Goal: Task Accomplishment & Management: Manage account settings

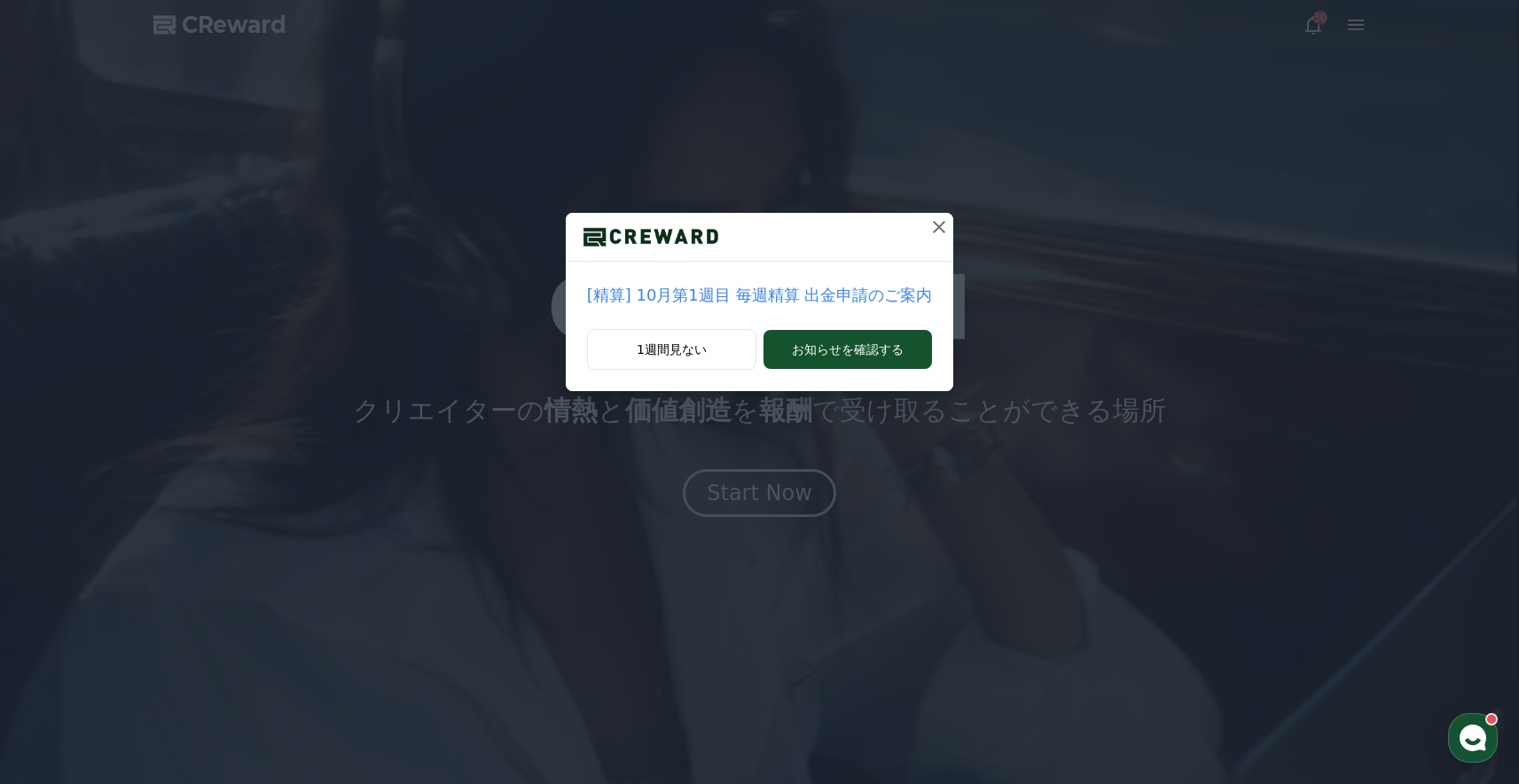
click at [942, 232] on icon at bounding box center [940, 227] width 21 height 21
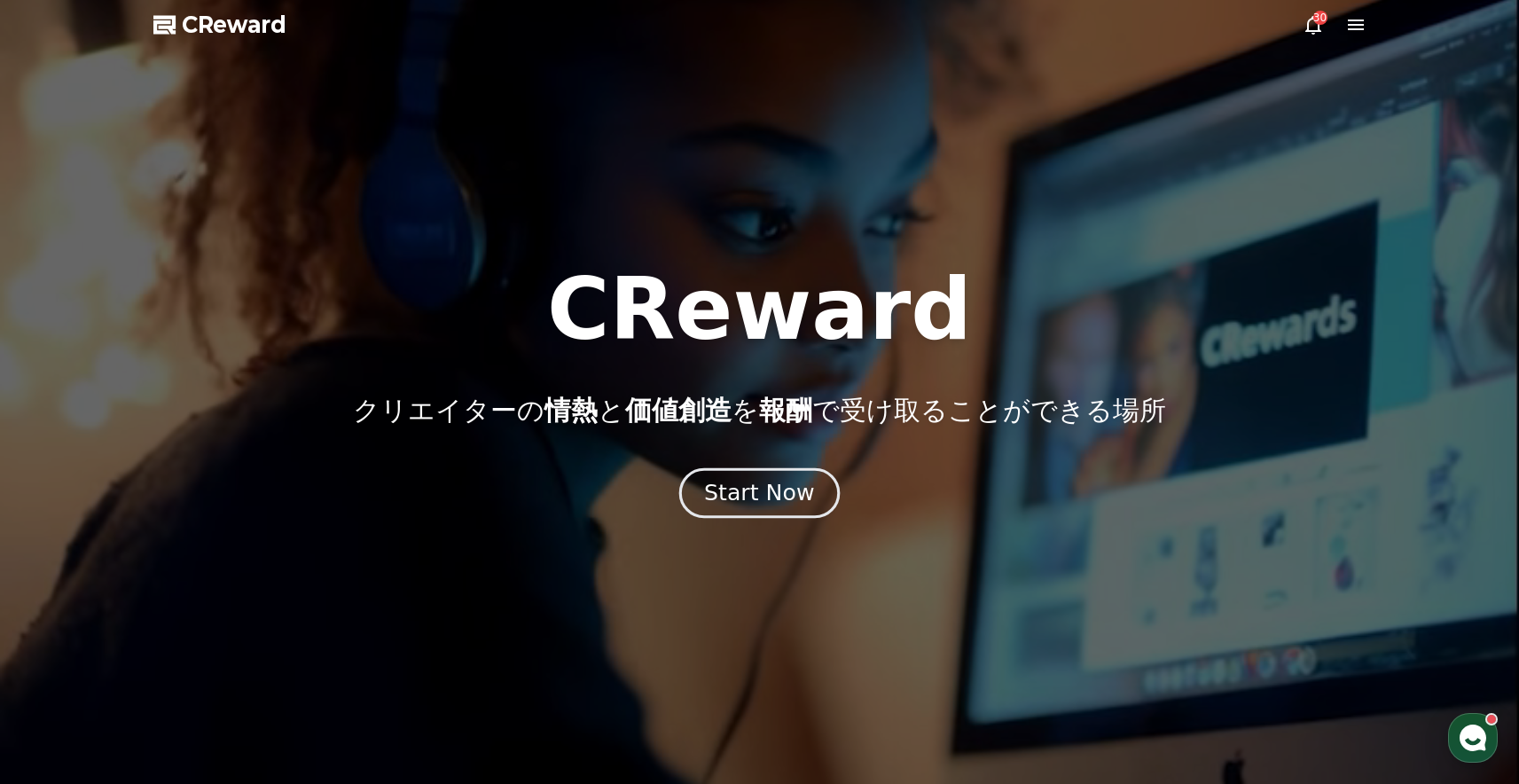
click at [738, 472] on button "Start Now" at bounding box center [760, 493] width 160 height 50
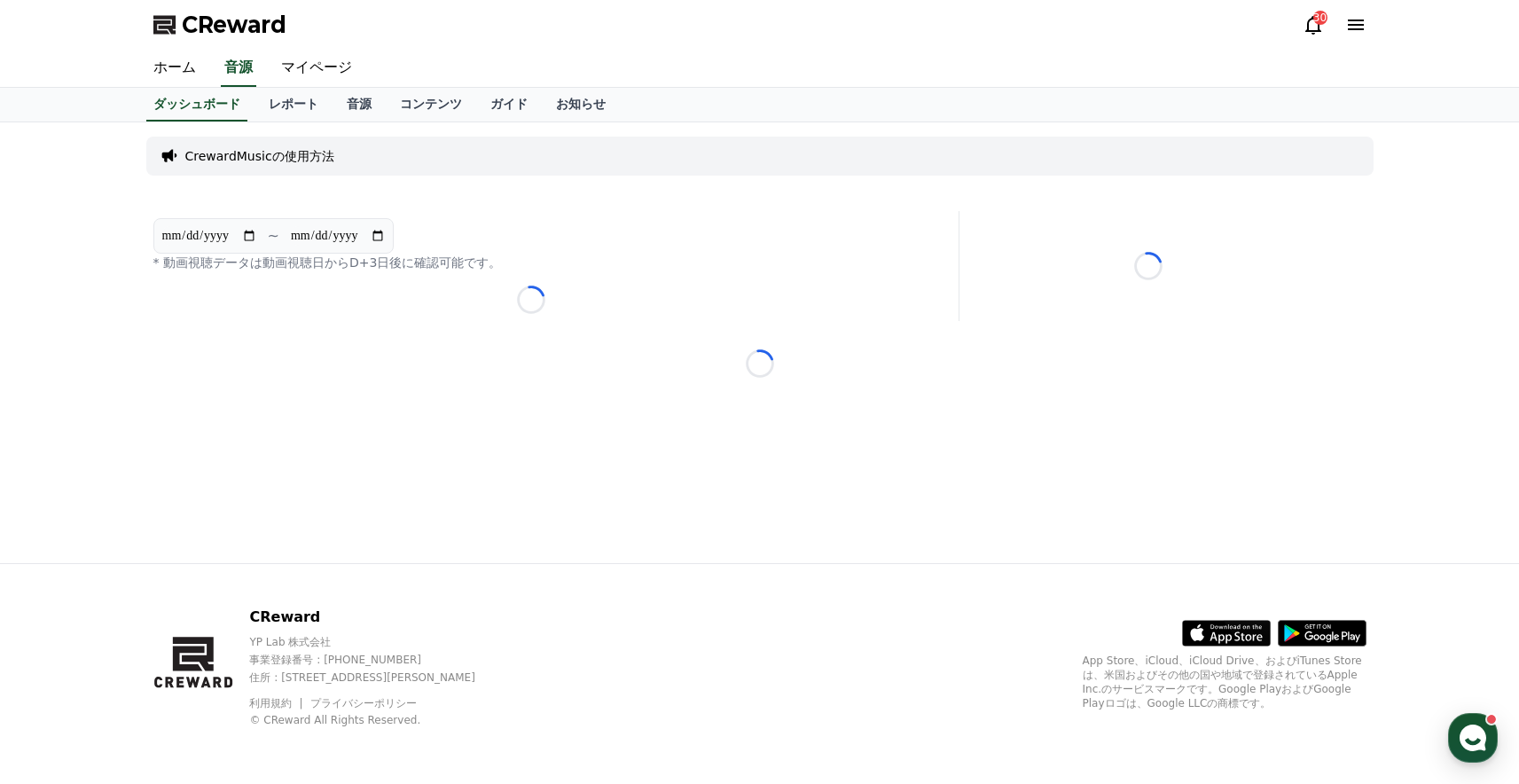
click at [736, 487] on div "**********" at bounding box center [760, 342] width 1242 height 441
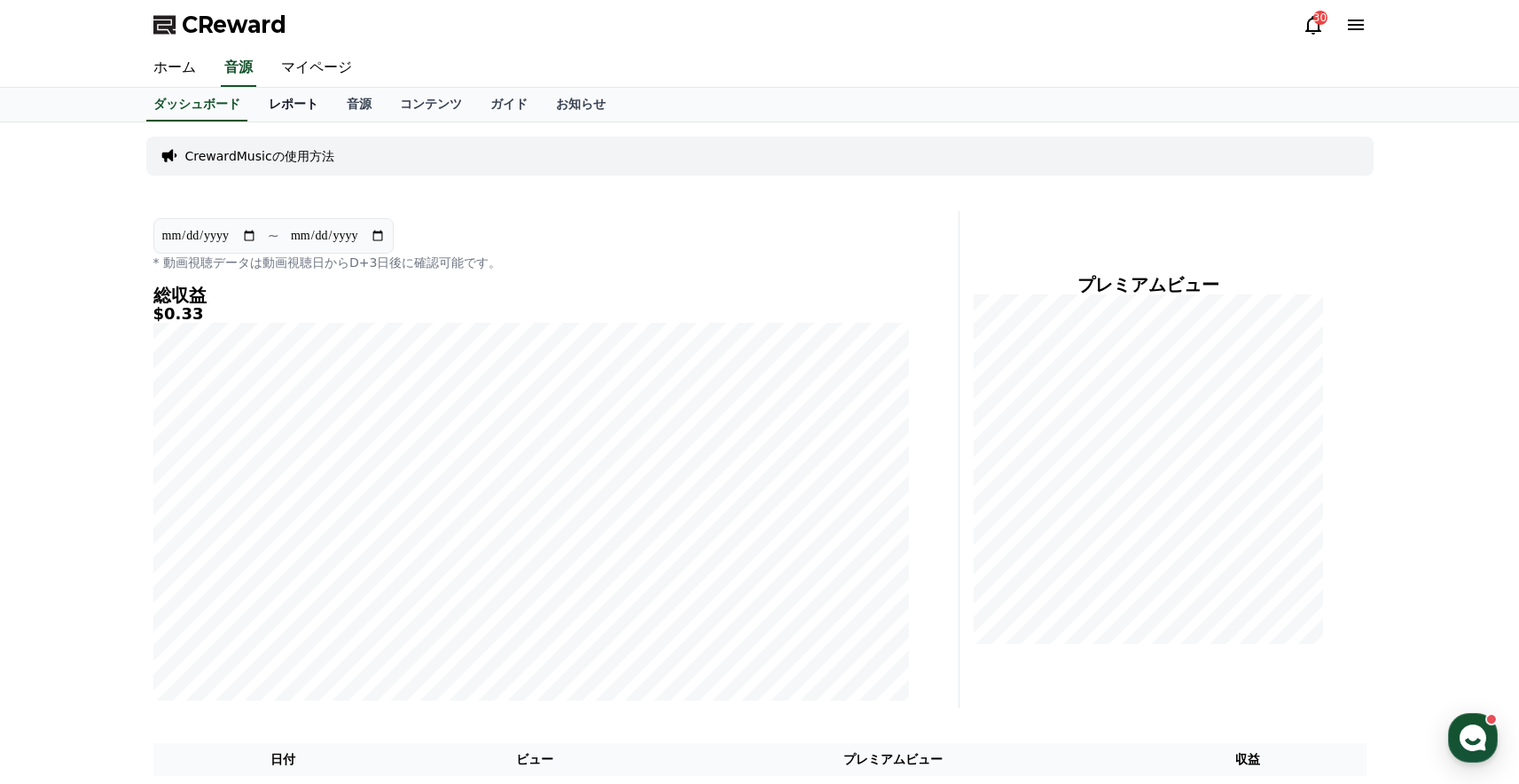
click at [276, 112] on link "レポート" at bounding box center [294, 104] width 78 height 33
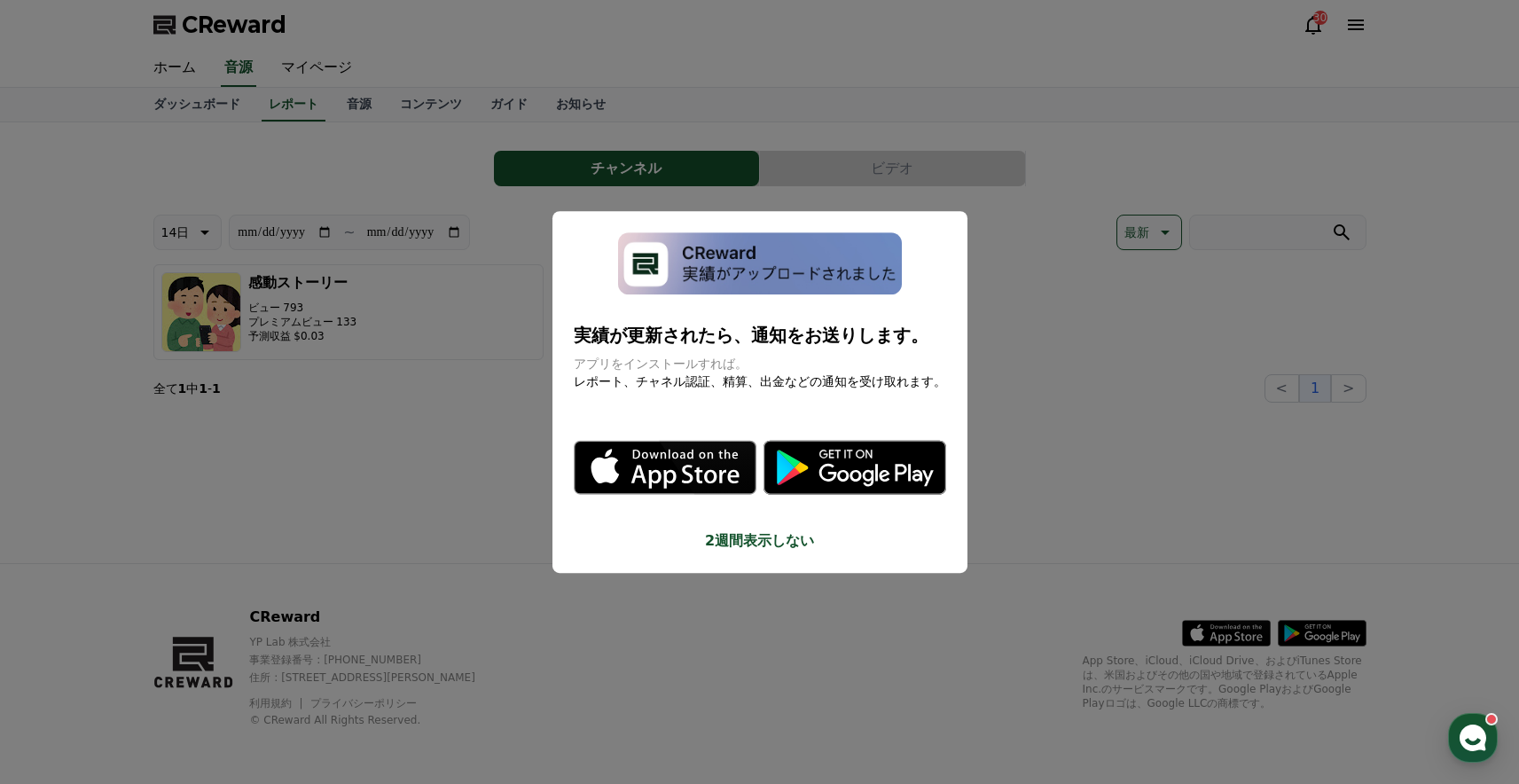
click at [1095, 333] on button "close modal" at bounding box center [760, 392] width 1519 height 784
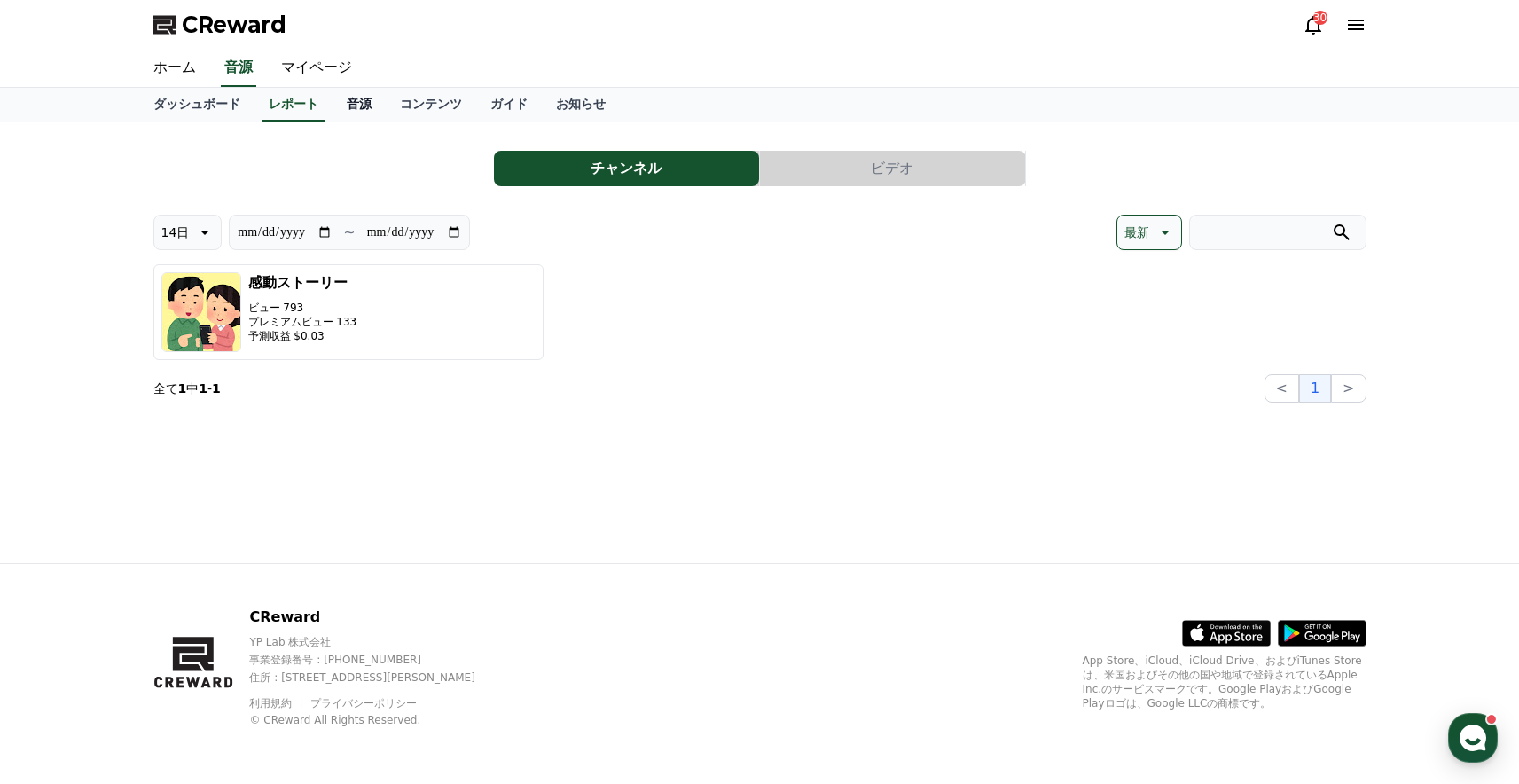
click at [376, 104] on link "音源" at bounding box center [359, 104] width 53 height 33
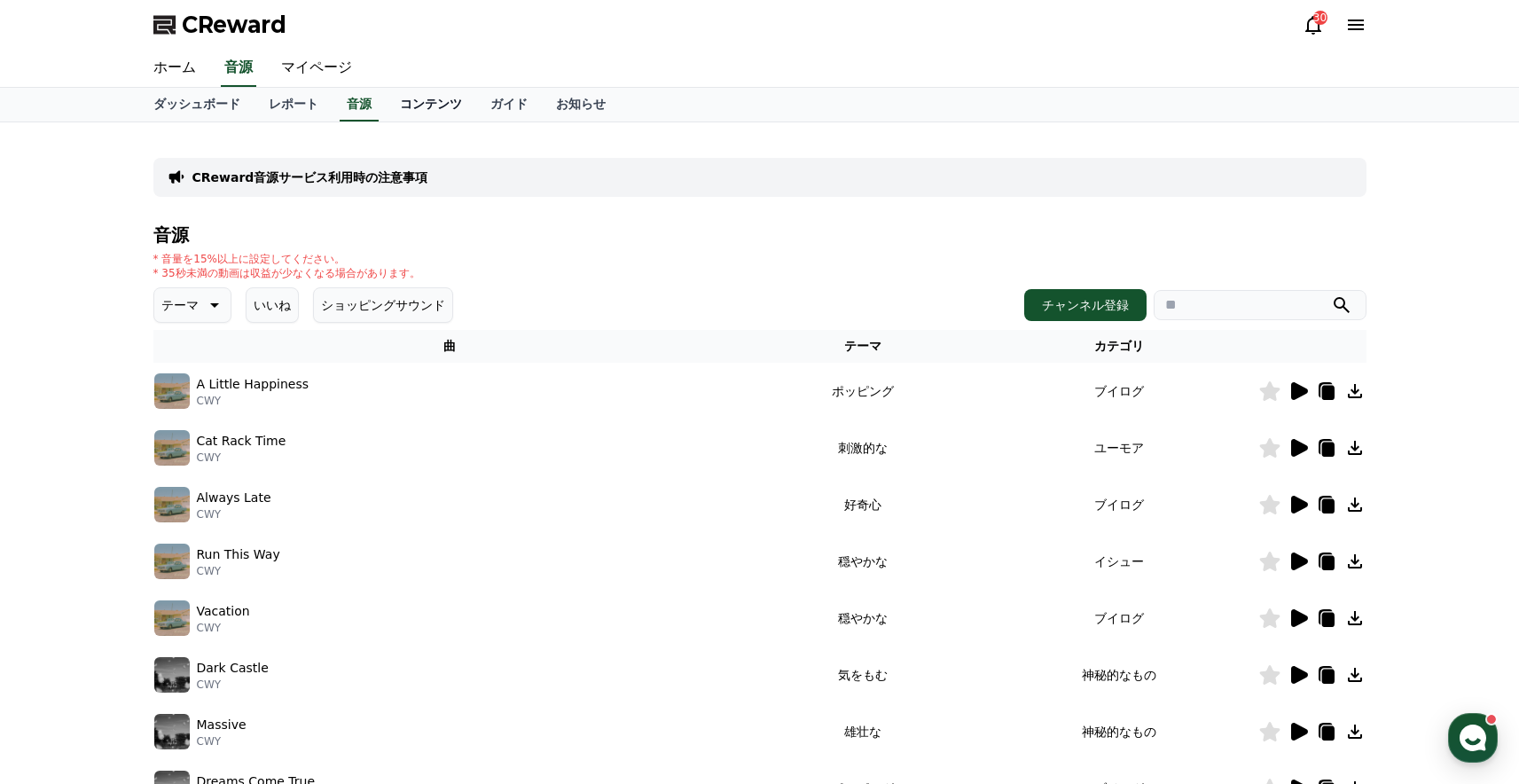
click at [441, 101] on link "コンテンツ" at bounding box center [431, 104] width 91 height 33
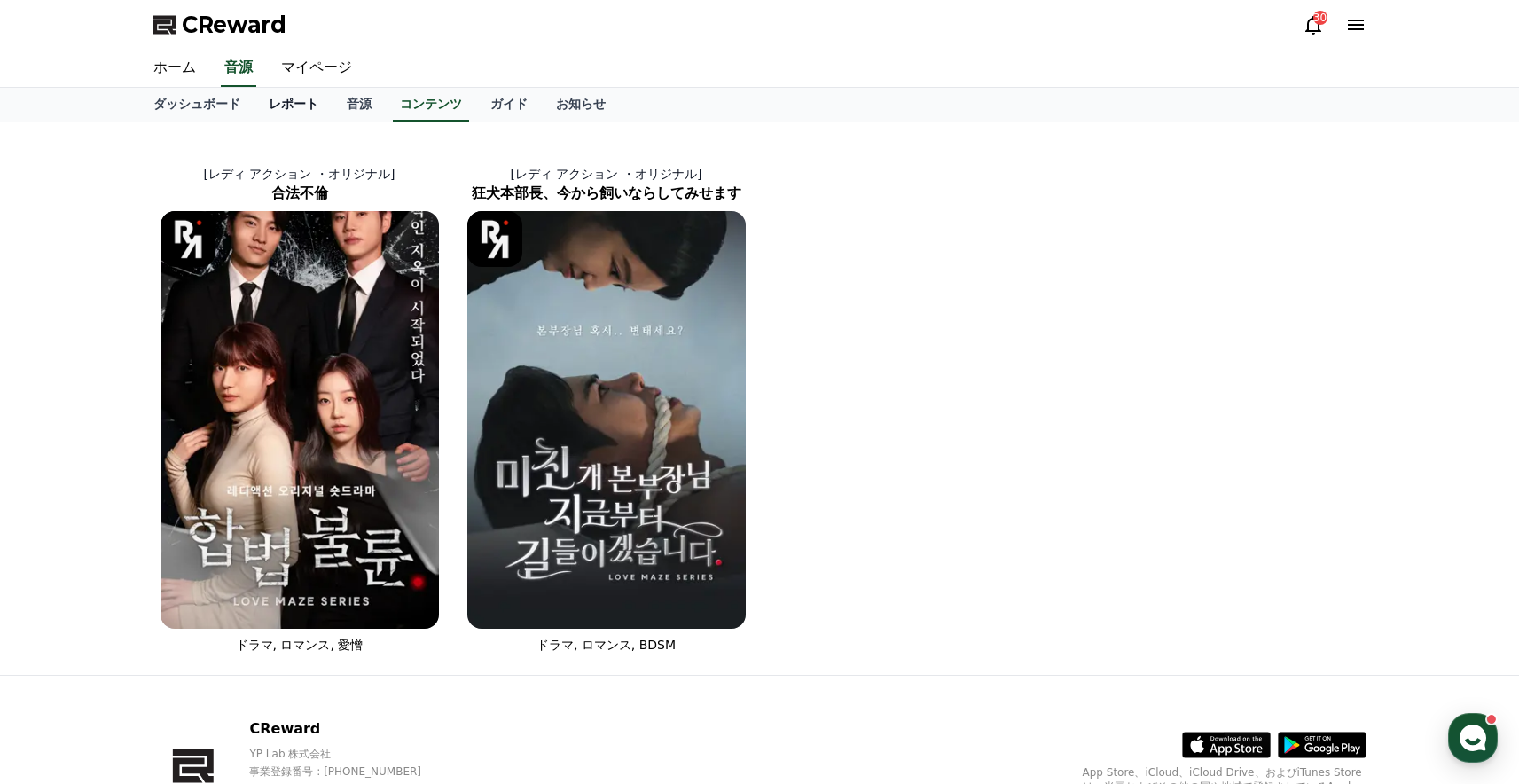
click at [298, 107] on link "レポート" at bounding box center [294, 104] width 78 height 33
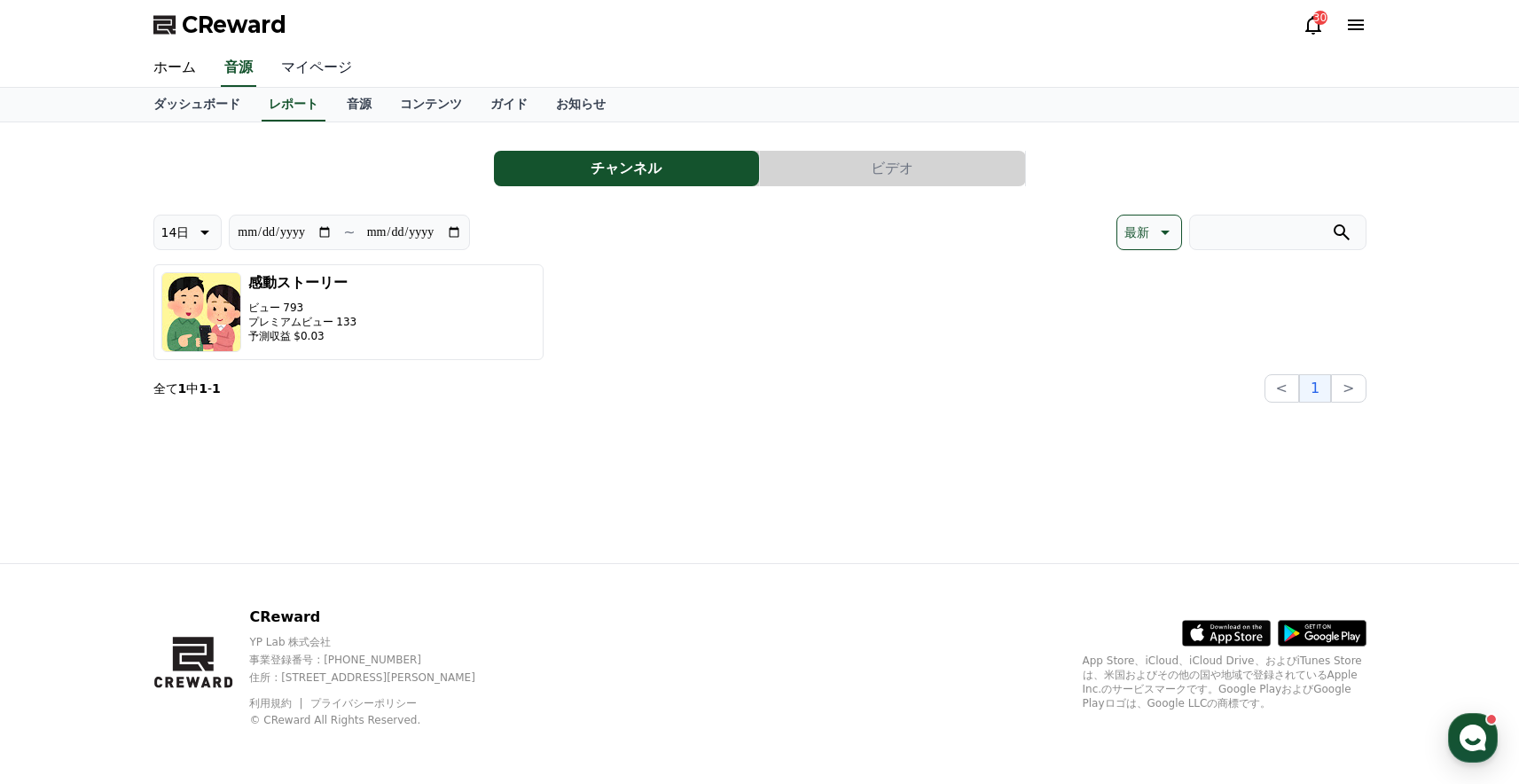
click at [346, 68] on link "マイページ" at bounding box center [316, 68] width 99 height 37
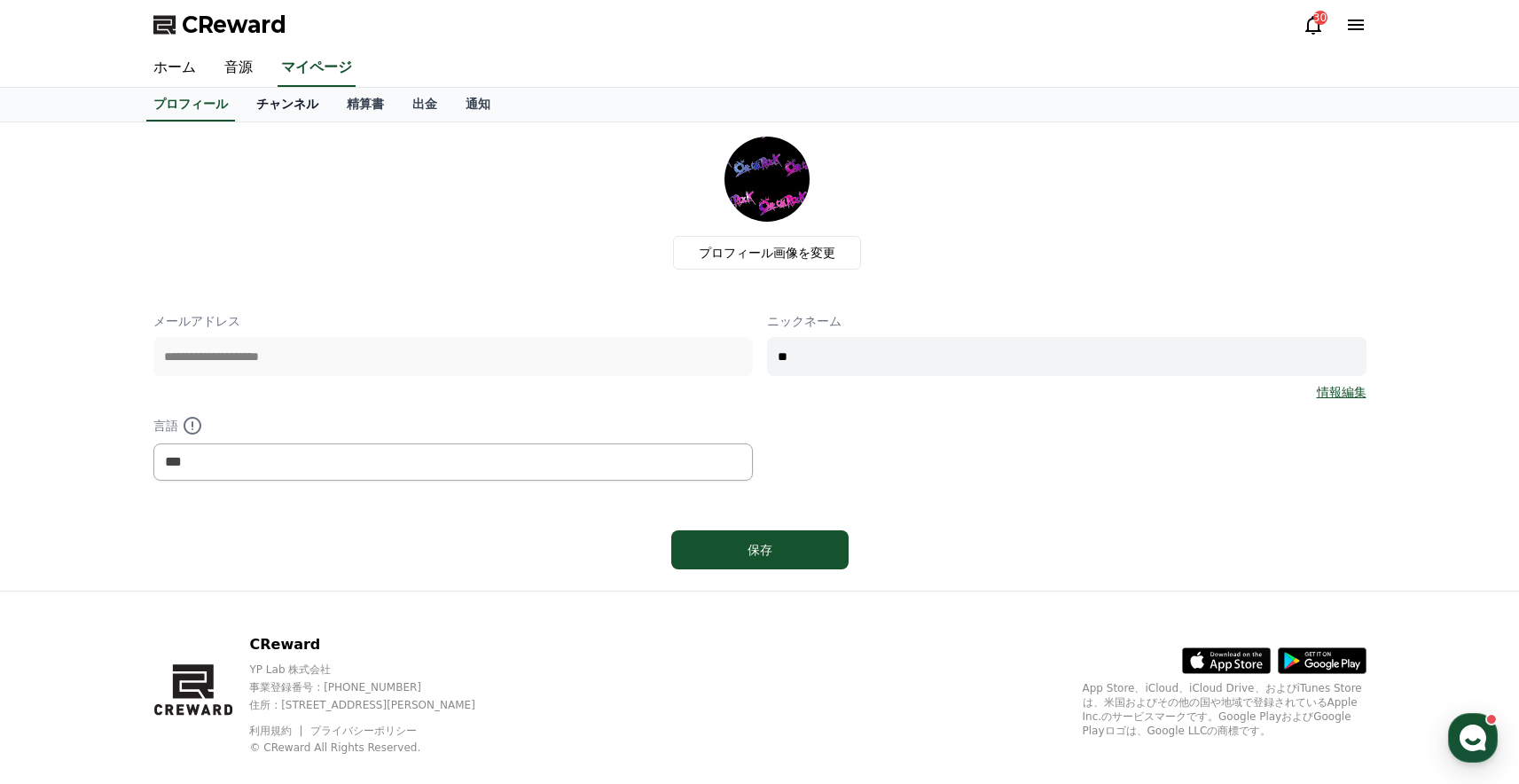
click at [299, 102] on link "チャンネル" at bounding box center [287, 104] width 91 height 33
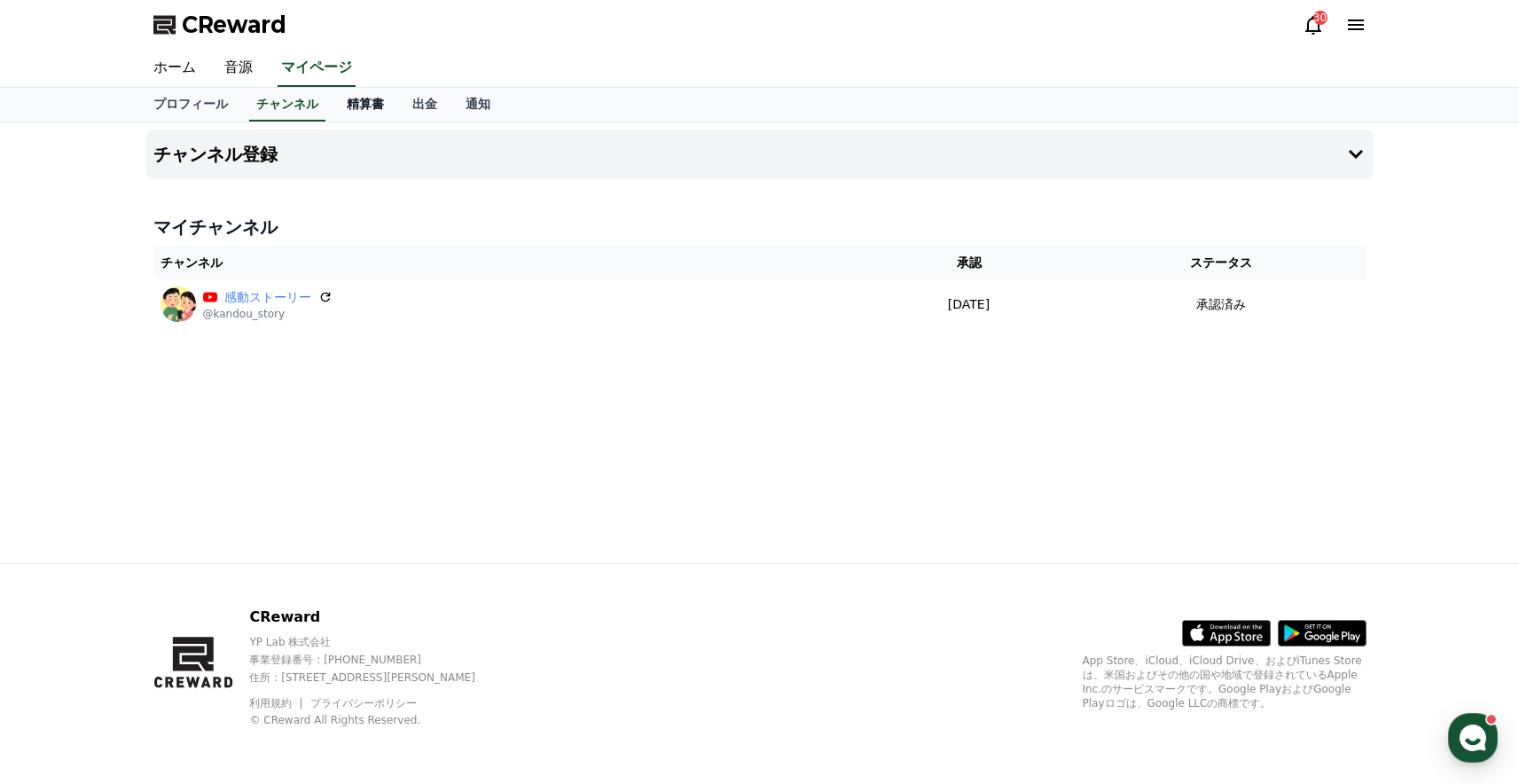
click at [385, 109] on link "精算書" at bounding box center [365, 104] width 66 height 33
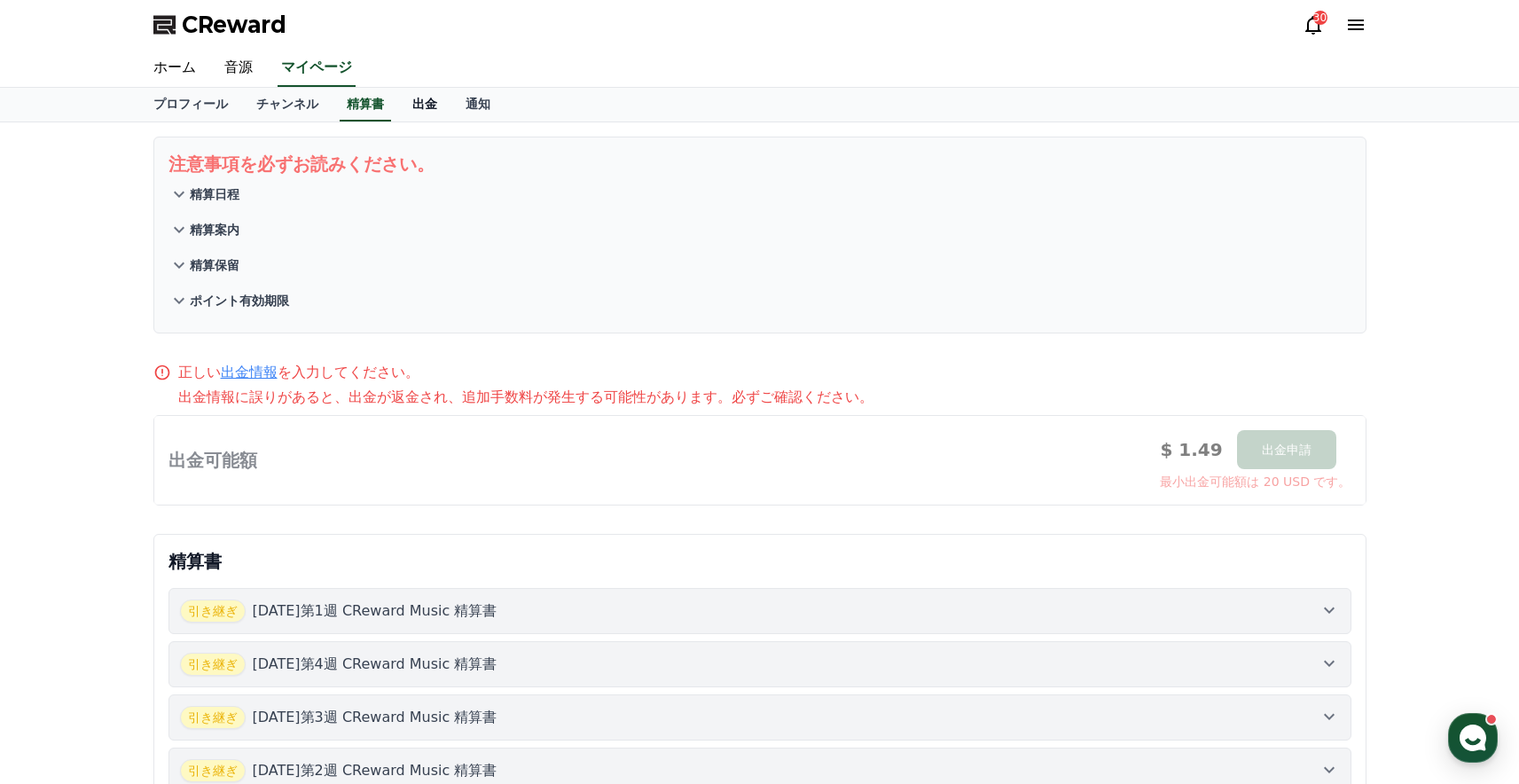
click at [429, 109] on link "出金" at bounding box center [425, 104] width 53 height 33
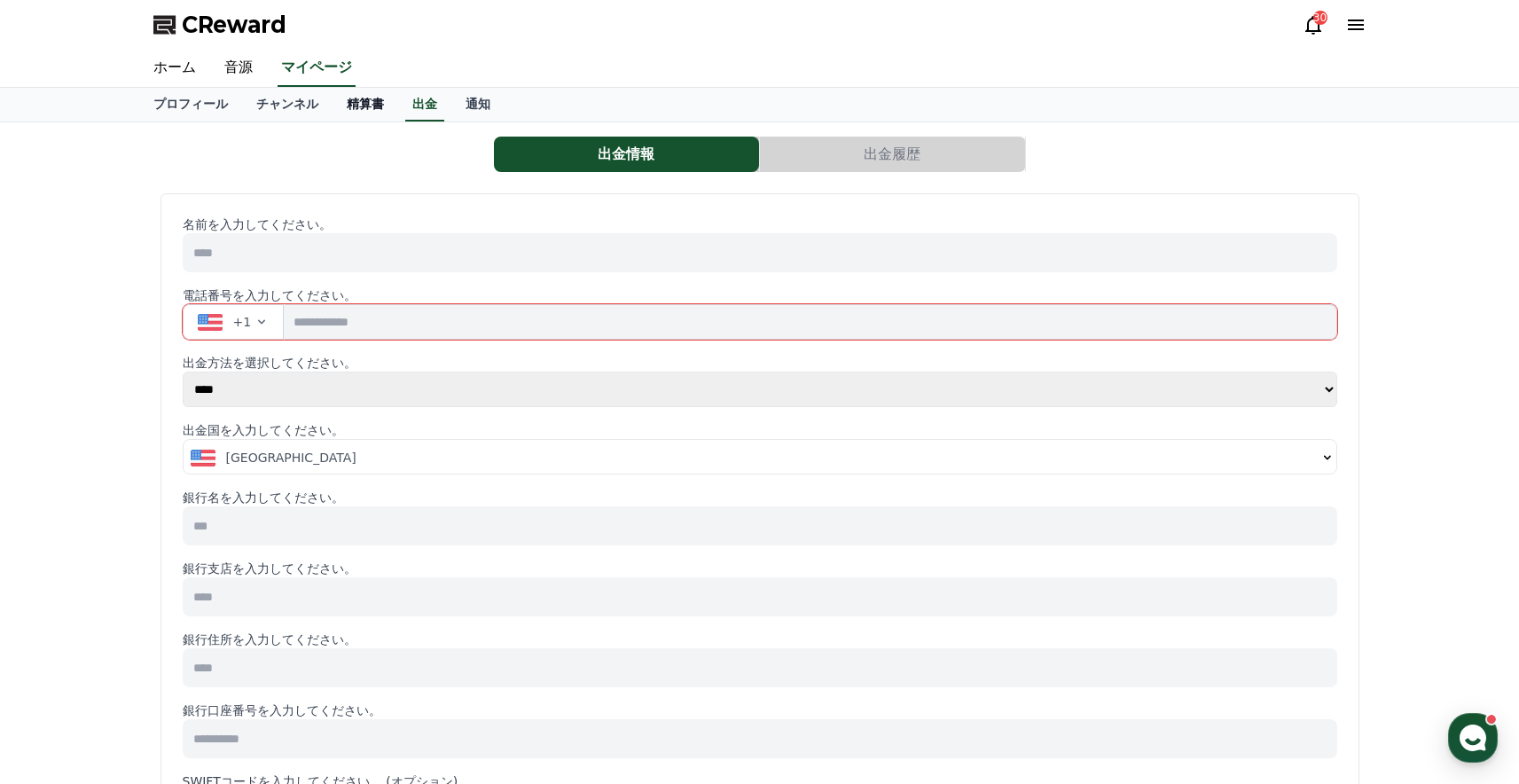
click at [370, 109] on link "精算書" at bounding box center [365, 104] width 66 height 33
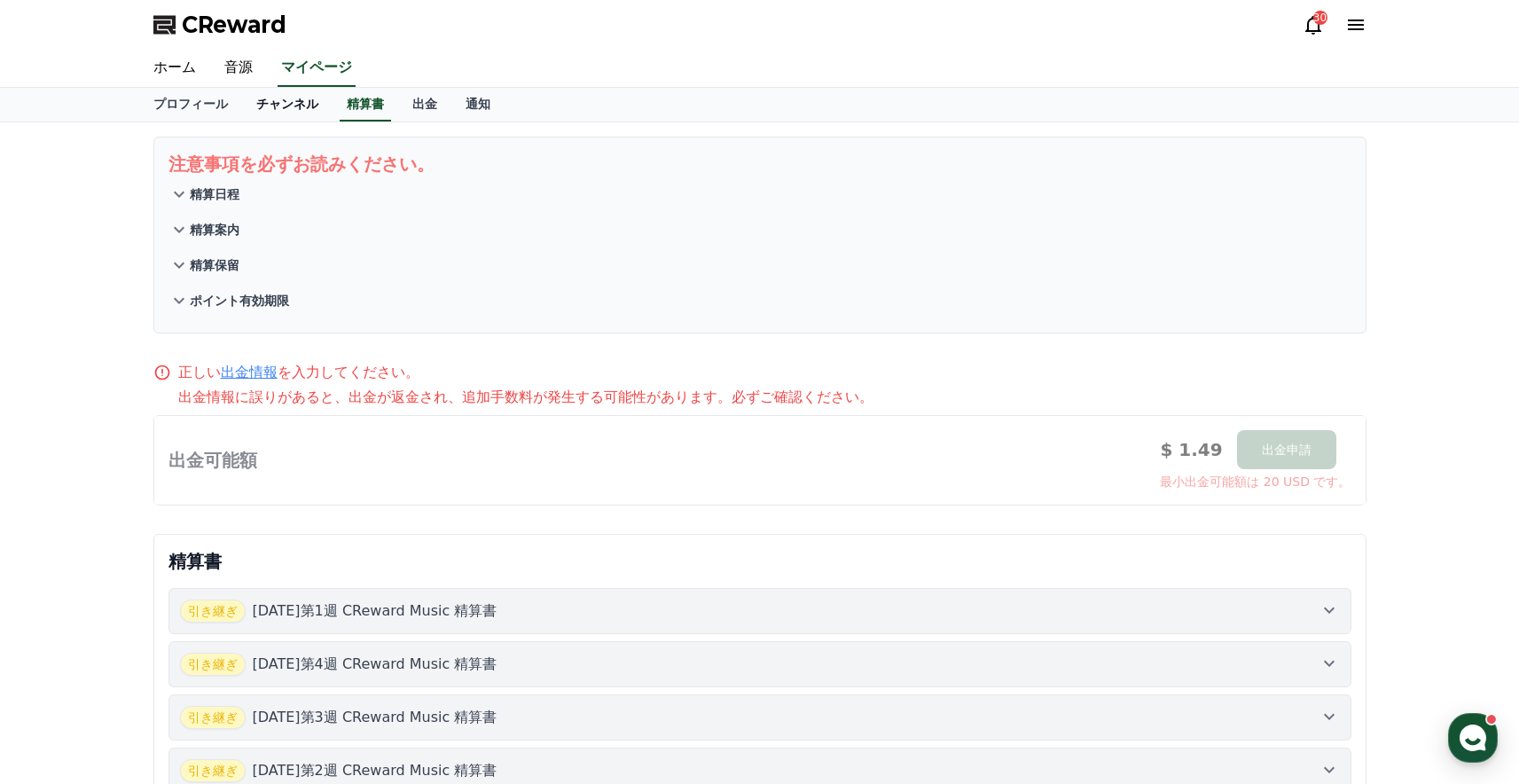
click at [280, 120] on link "チャンネル" at bounding box center [287, 104] width 91 height 33
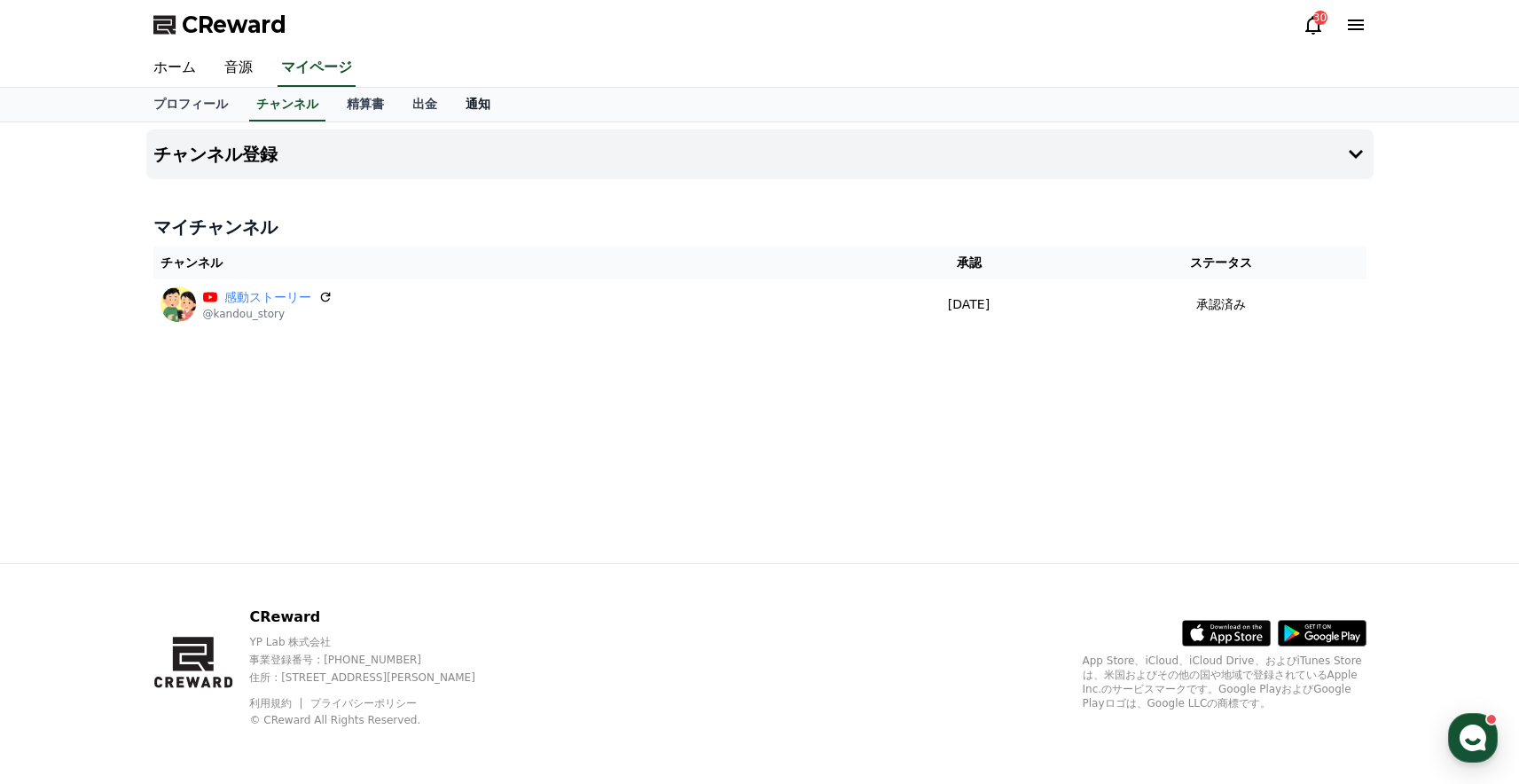
click at [488, 111] on link "通知" at bounding box center [478, 104] width 53 height 33
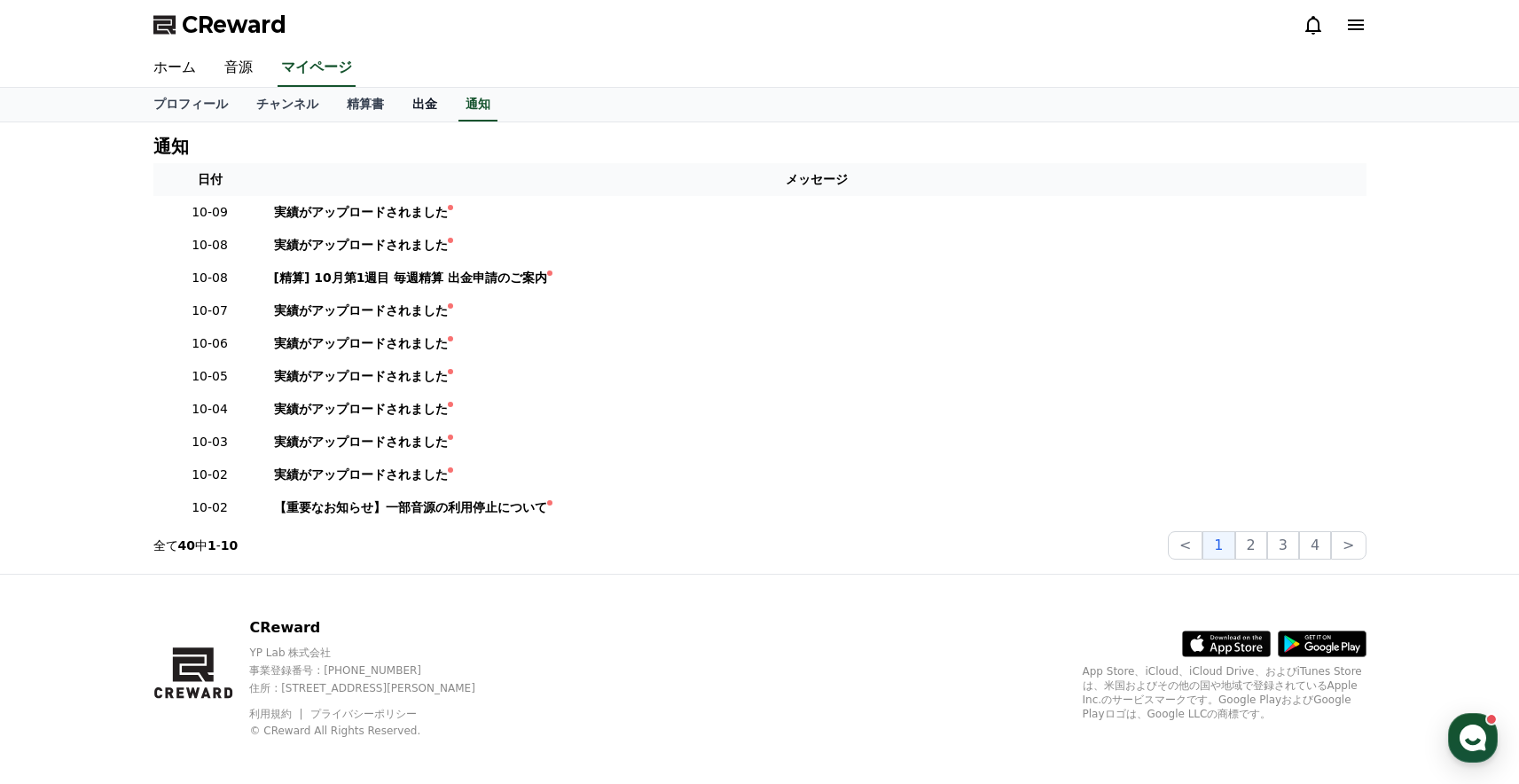
click at [429, 111] on link "出金" at bounding box center [425, 104] width 53 height 33
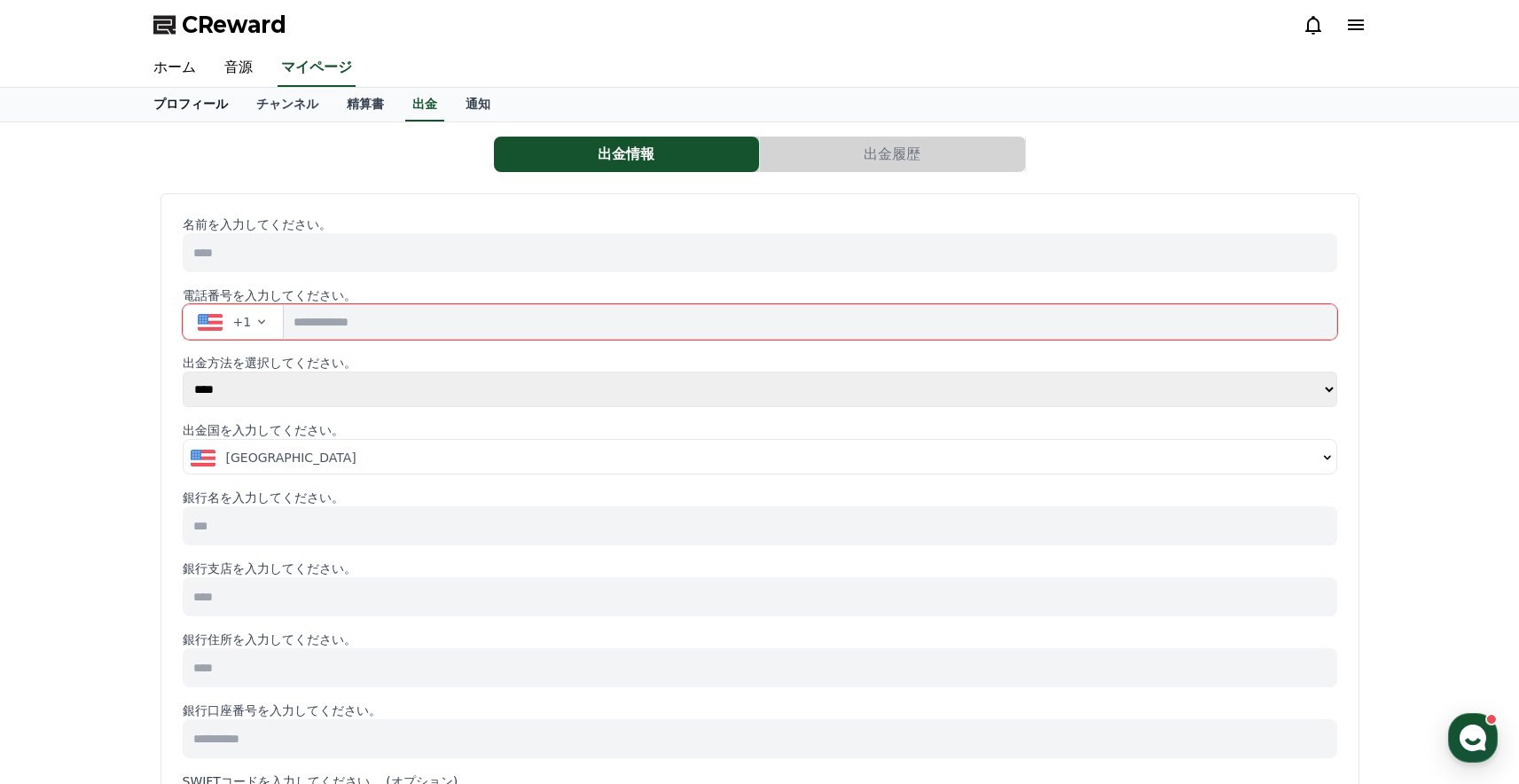
click at [216, 110] on link "プロフィール" at bounding box center [191, 104] width 103 height 33
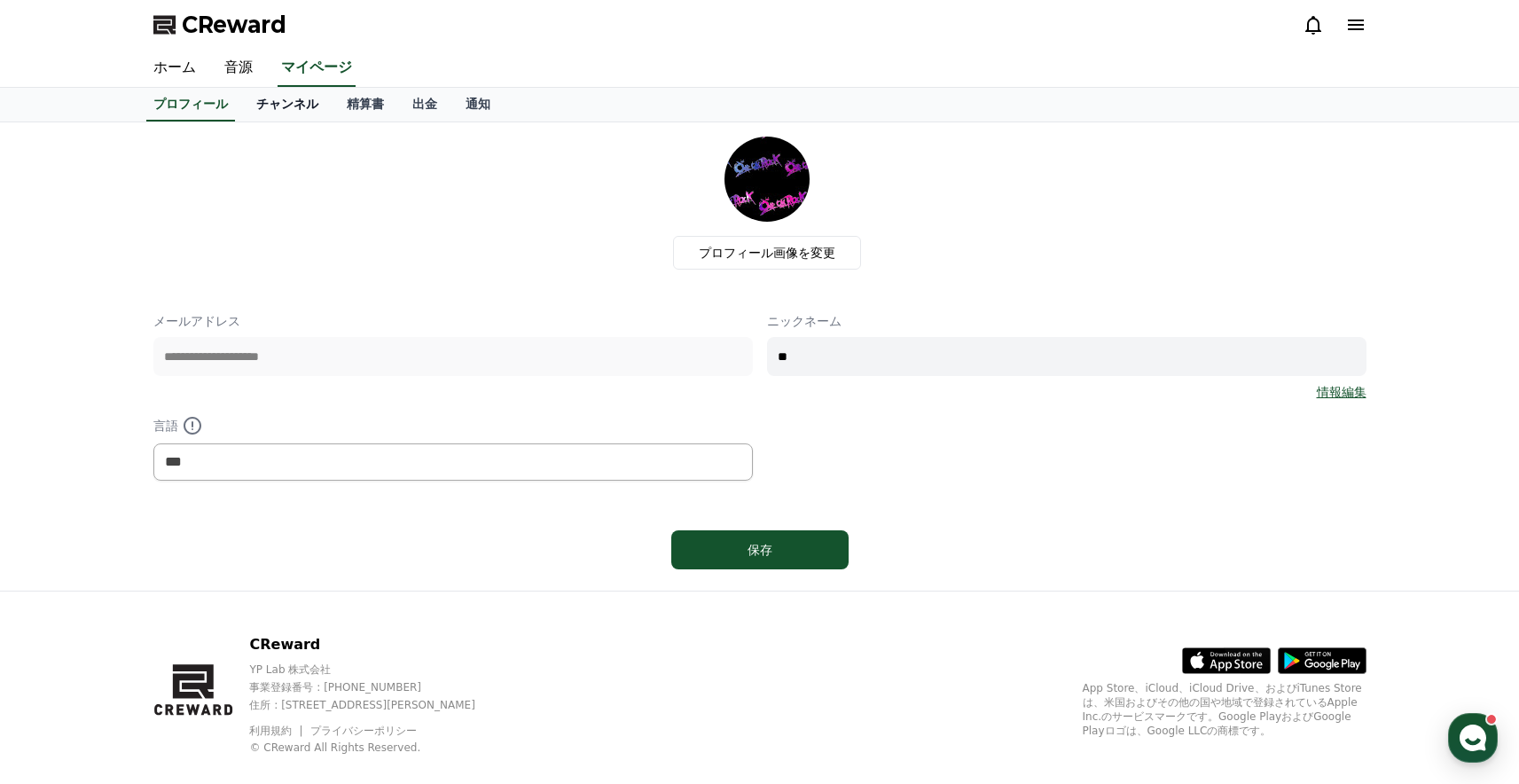
click at [273, 104] on link "チャンネル" at bounding box center [287, 104] width 91 height 33
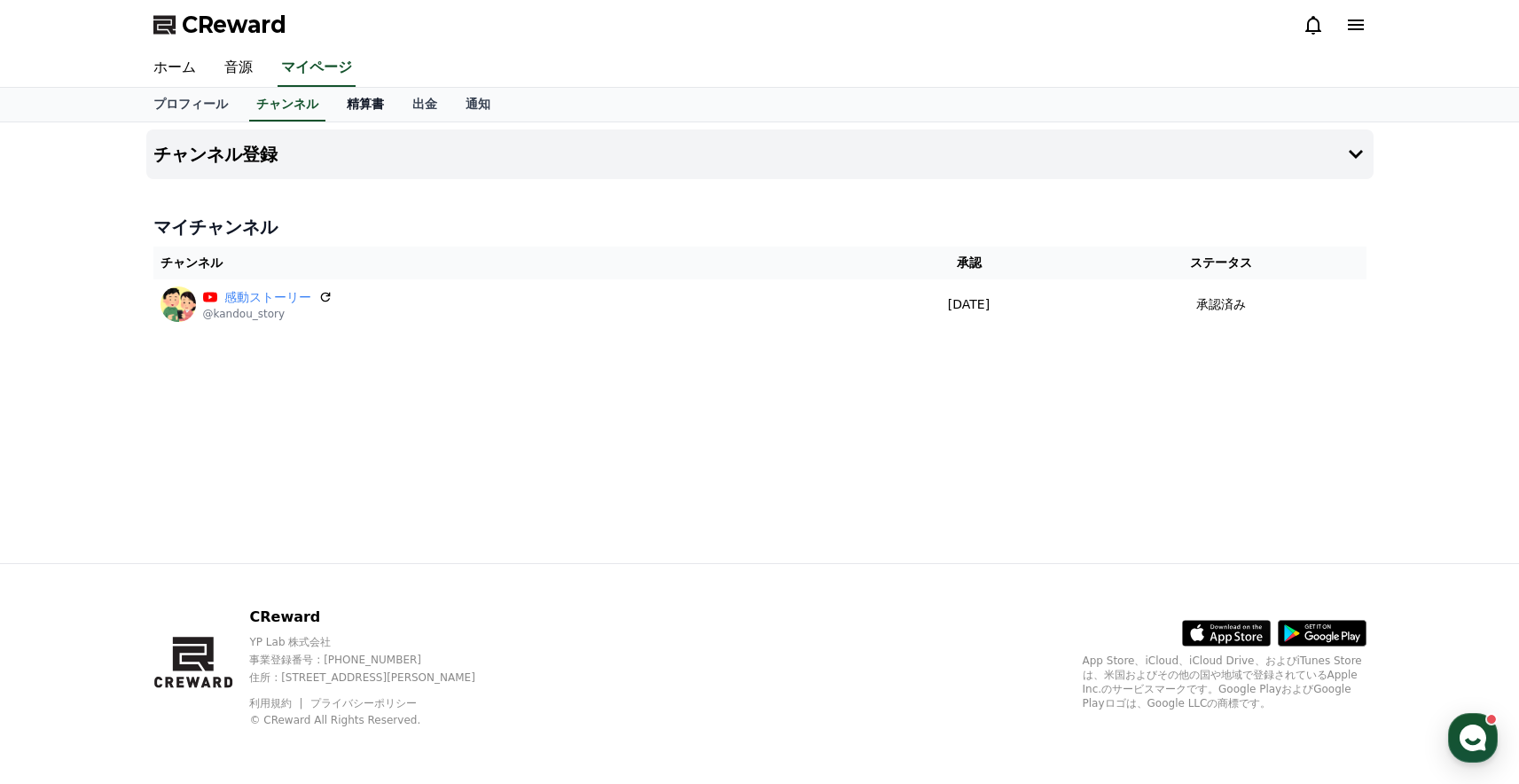
click at [365, 105] on link "精算書" at bounding box center [365, 104] width 66 height 33
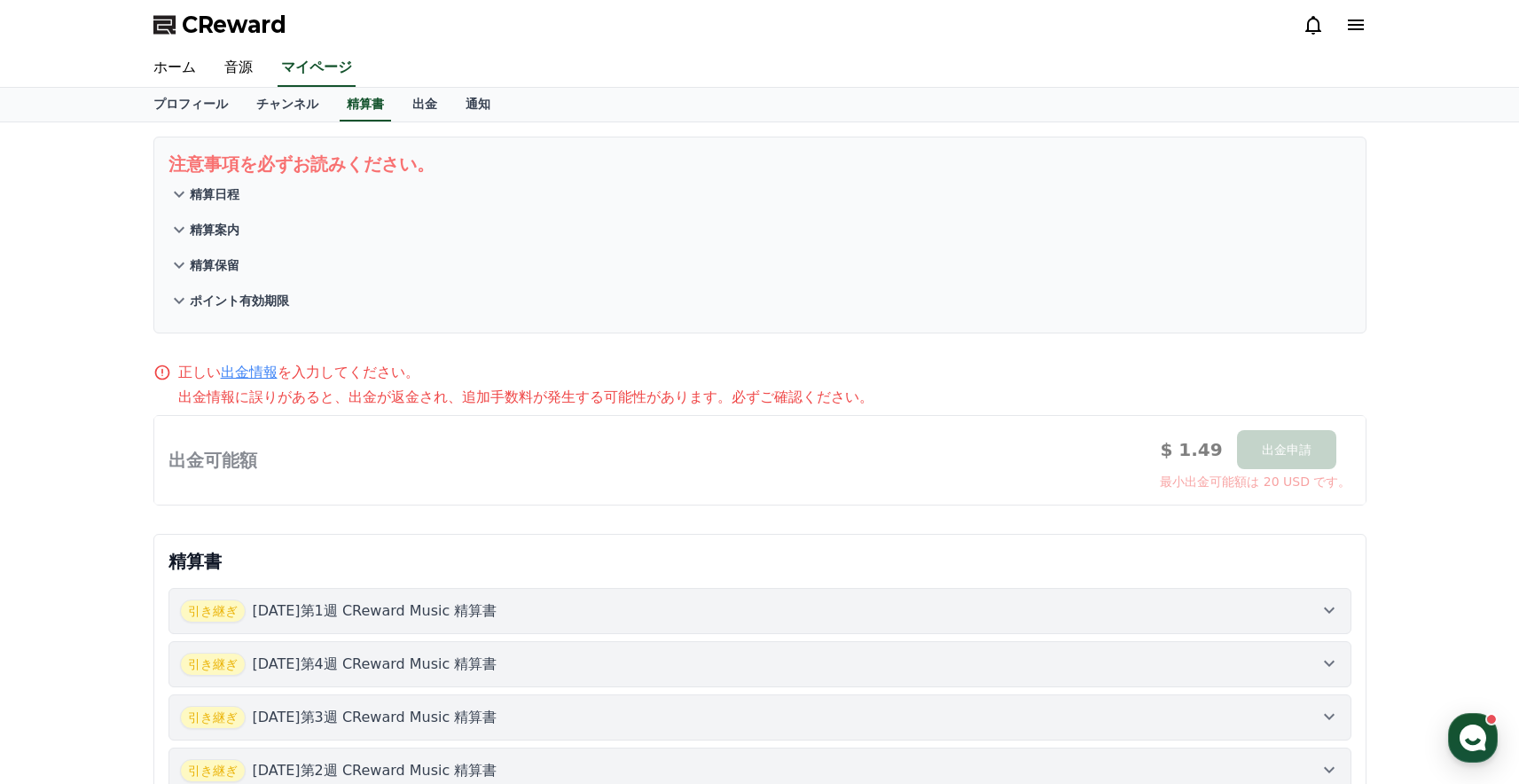
click at [176, 194] on icon at bounding box center [178, 194] width 10 height 7
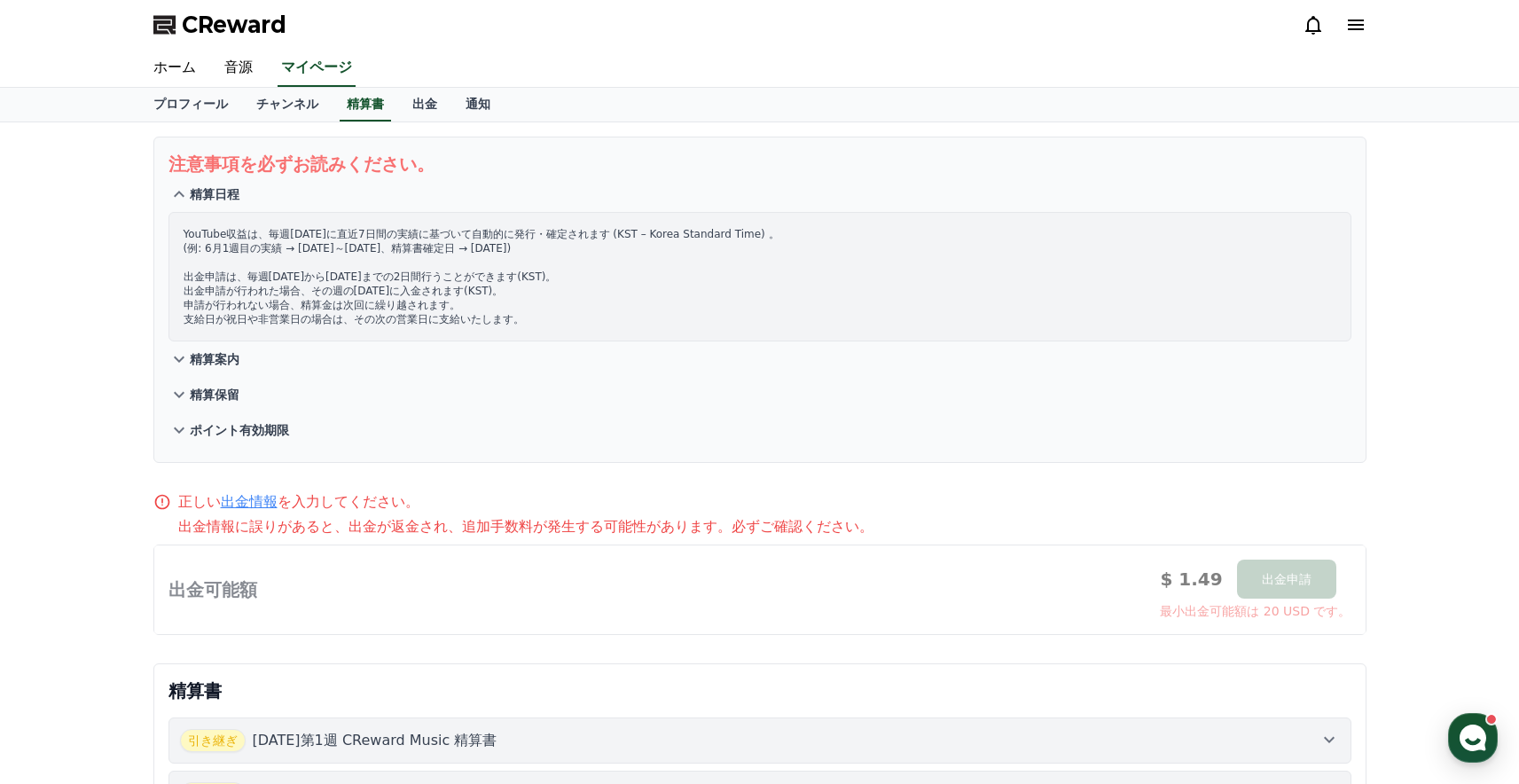
click at [179, 196] on icon at bounding box center [179, 194] width 21 height 21
